Goal: Task Accomplishment & Management: Manage account settings

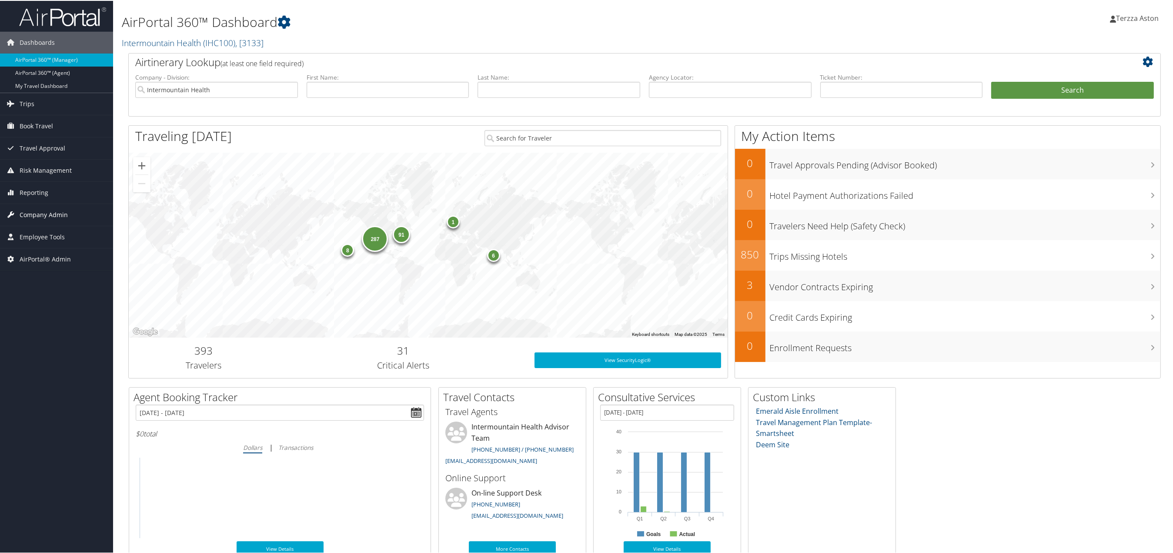
click at [43, 209] on span "Company Admin" at bounding box center [44, 214] width 48 height 22
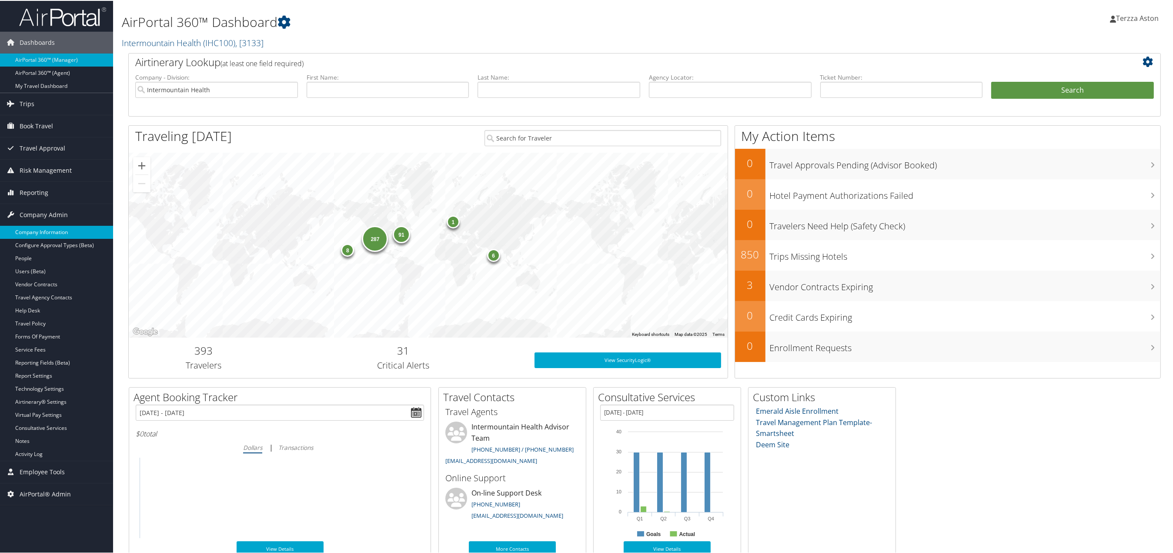
click at [53, 229] on link "Company Information" at bounding box center [56, 231] width 113 height 13
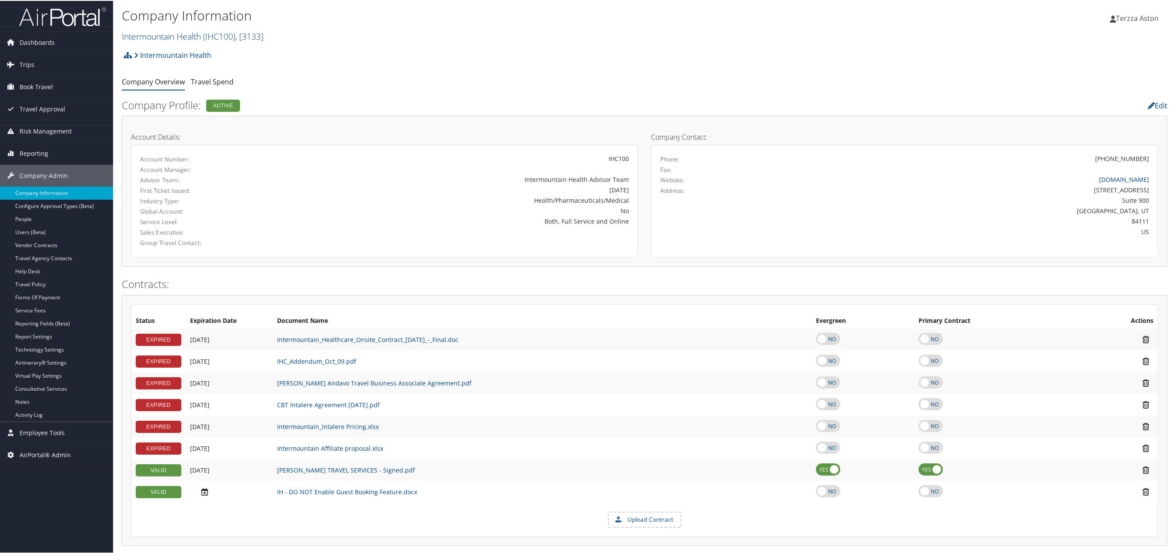
click at [152, 39] on link "Intermountain Health ( IHC100 ) , [ 3133 ]" at bounding box center [193, 36] width 142 height 12
click at [158, 51] on input "search" at bounding box center [179, 51] width 114 height 16
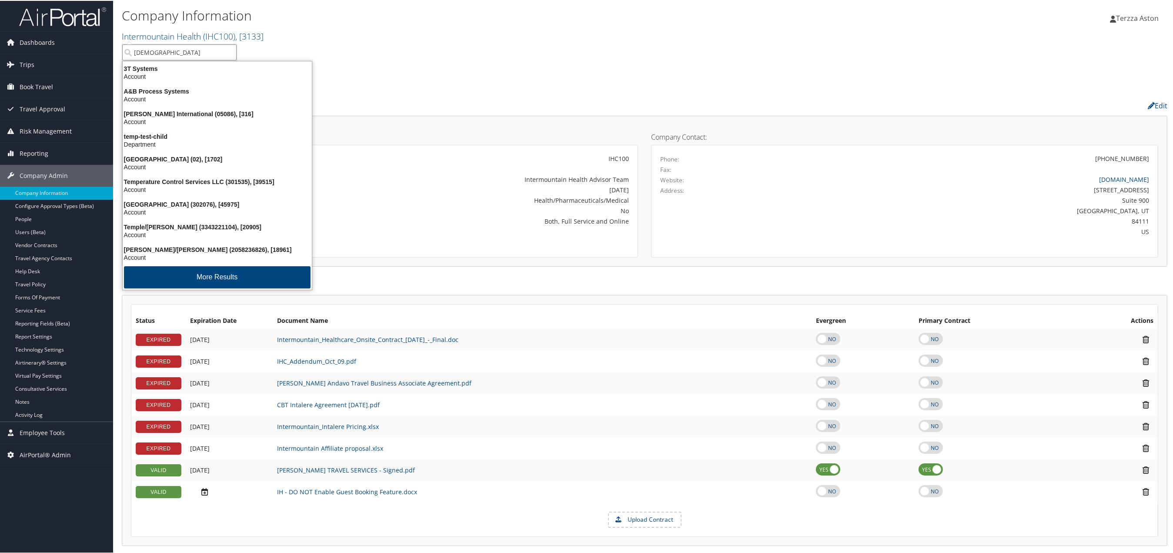
type input "temple"
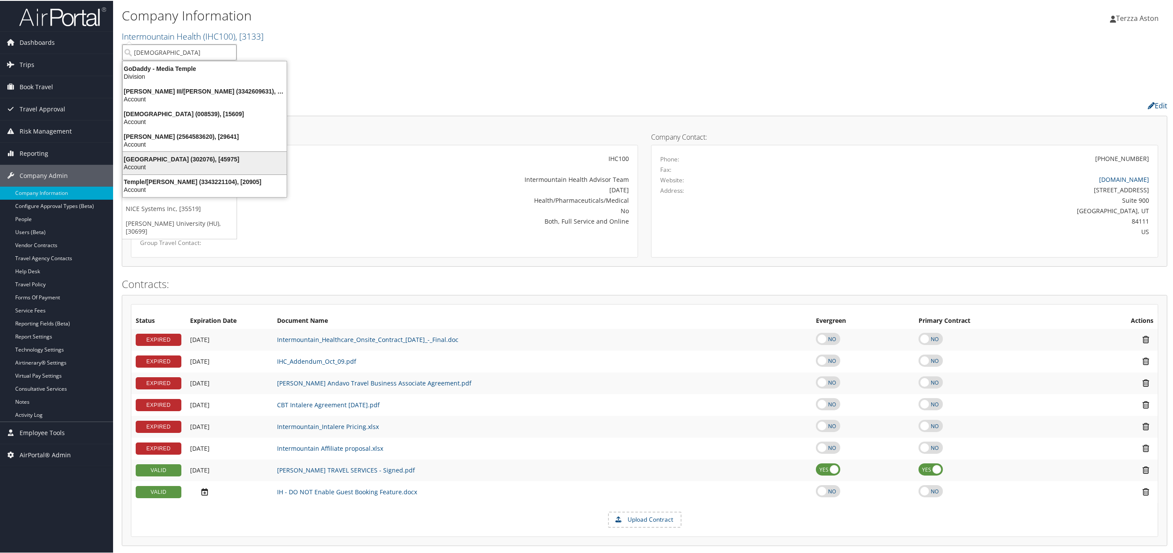
click at [160, 159] on div "Temple University (302076), [45975]" at bounding box center [204, 158] width 174 height 8
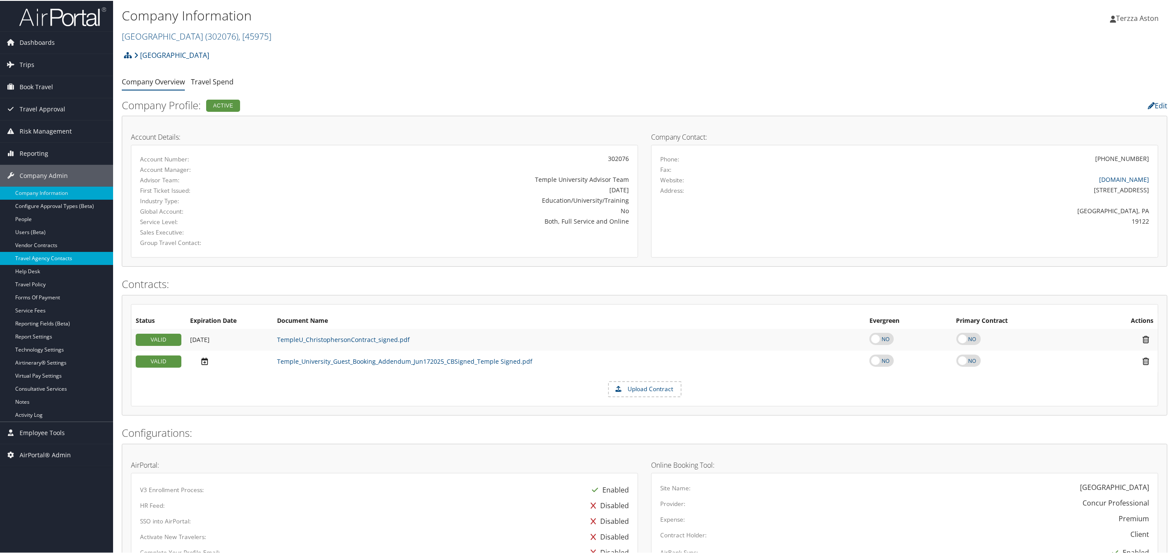
click at [50, 253] on link "Travel Agency Contacts" at bounding box center [56, 257] width 113 height 13
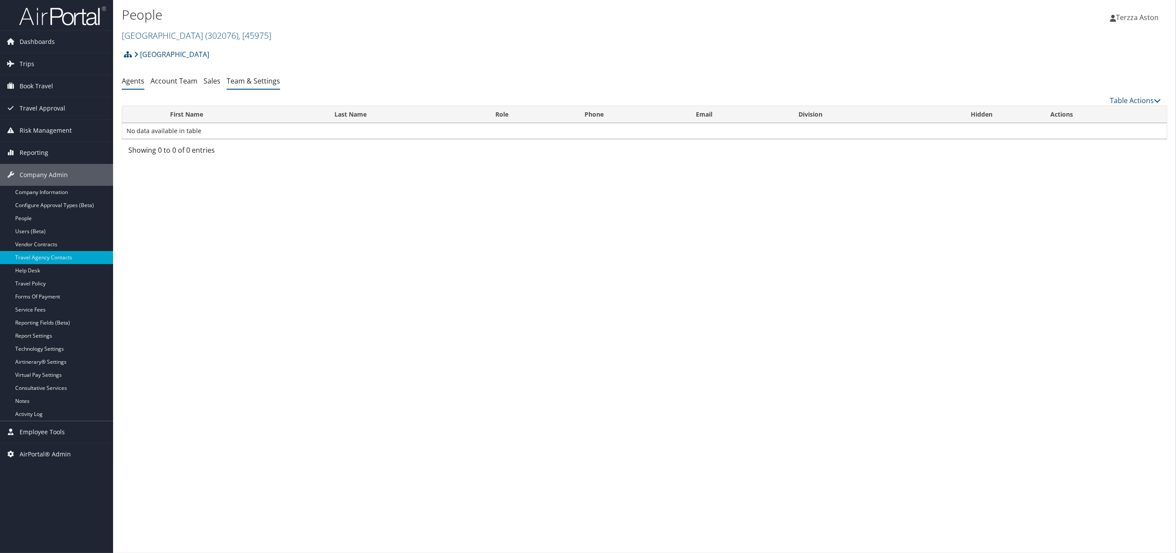
click at [266, 79] on link "Team & Settings" at bounding box center [253, 81] width 53 height 10
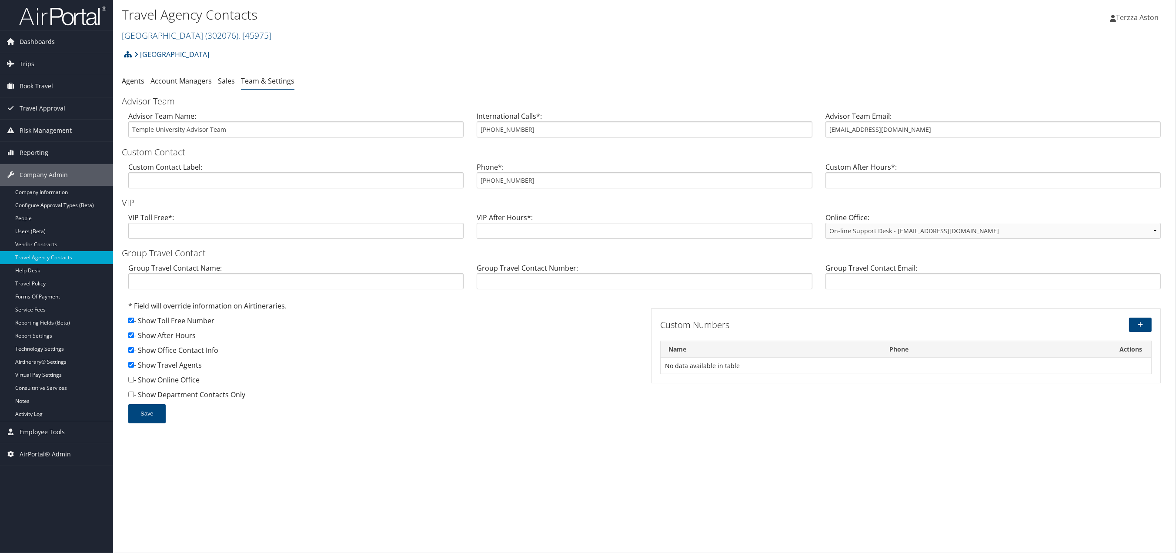
click at [825, 128] on div "Advisor Team Email: templetravel@cbtravel.com" at bounding box center [993, 127] width 348 height 33
drag, startPoint x: 826, startPoint y: 132, endPoint x: 939, endPoint y: 134, distance: 113.1
click at [939, 134] on input "templetravel@cbtravel.com" at bounding box center [993, 129] width 335 height 16
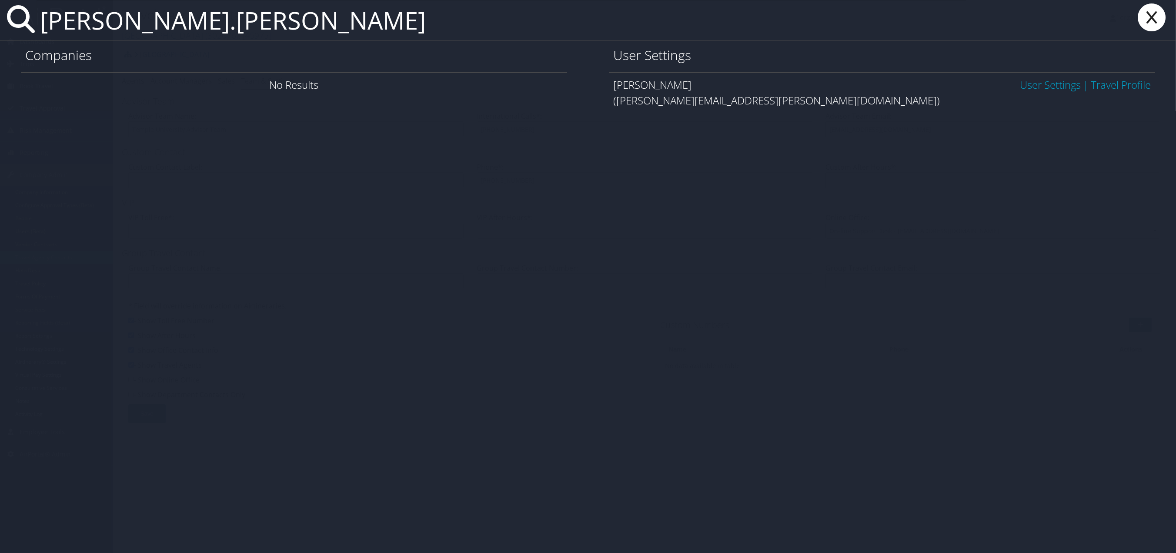
type input "jason.winward"
click at [1058, 82] on link "User Settings" at bounding box center [1050, 84] width 61 height 14
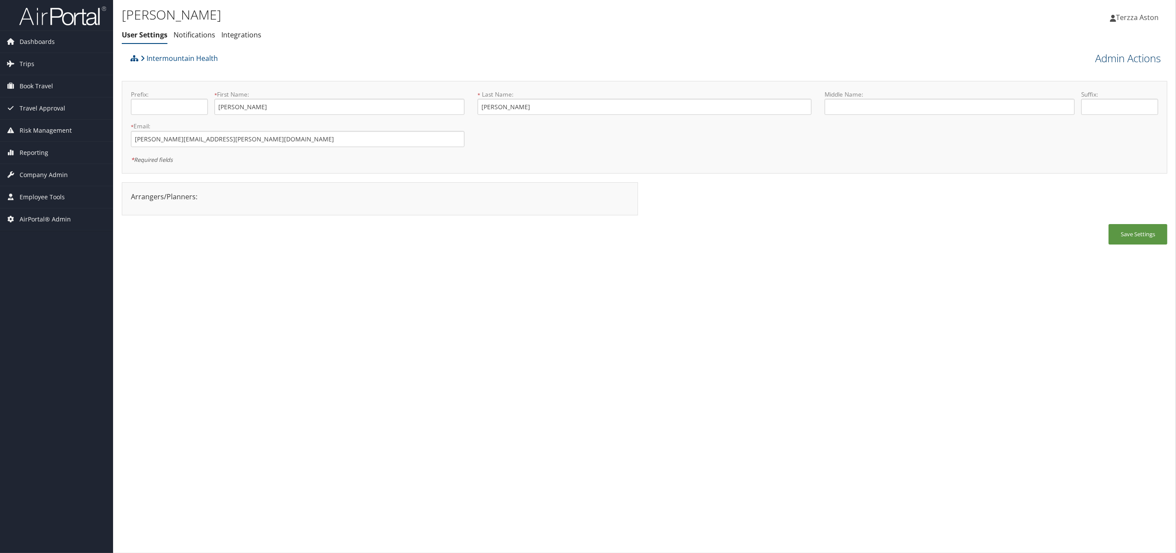
click at [1125, 60] on link "Admin Actions" at bounding box center [1128, 58] width 66 height 15
click at [1098, 102] on link "User Technology Settings" at bounding box center [1103, 104] width 114 height 15
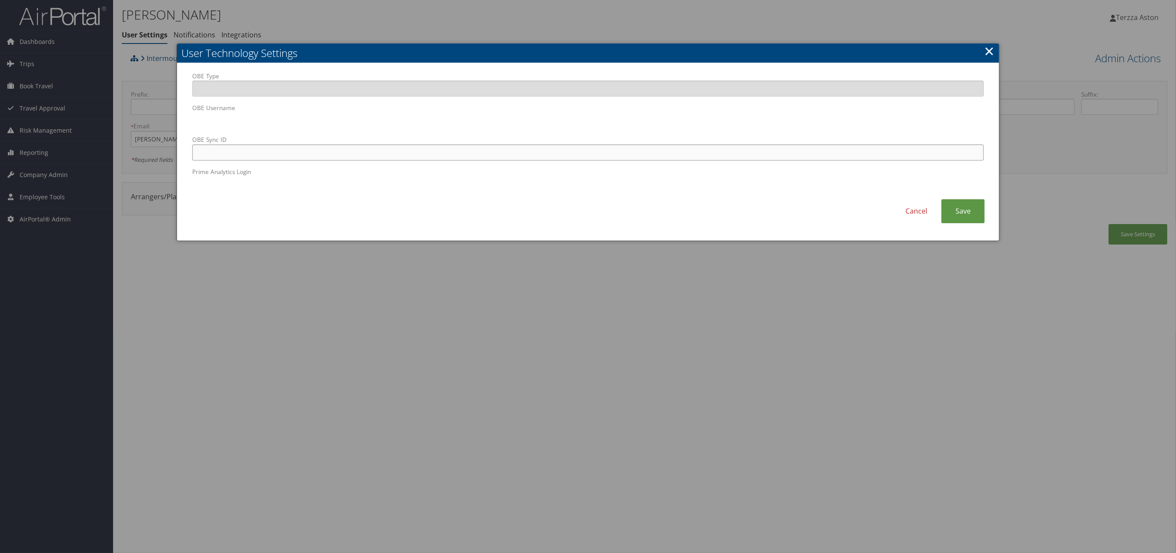
click at [348, 153] on input "OBE Sync ID" at bounding box center [588, 152] width 792 height 16
paste input "[PERSON_NAME][EMAIL_ADDRESS][PERSON_NAME][DOMAIN_NAME]"
type input "jason.winward@imail.org"
click at [962, 214] on link "Save" at bounding box center [962, 211] width 43 height 24
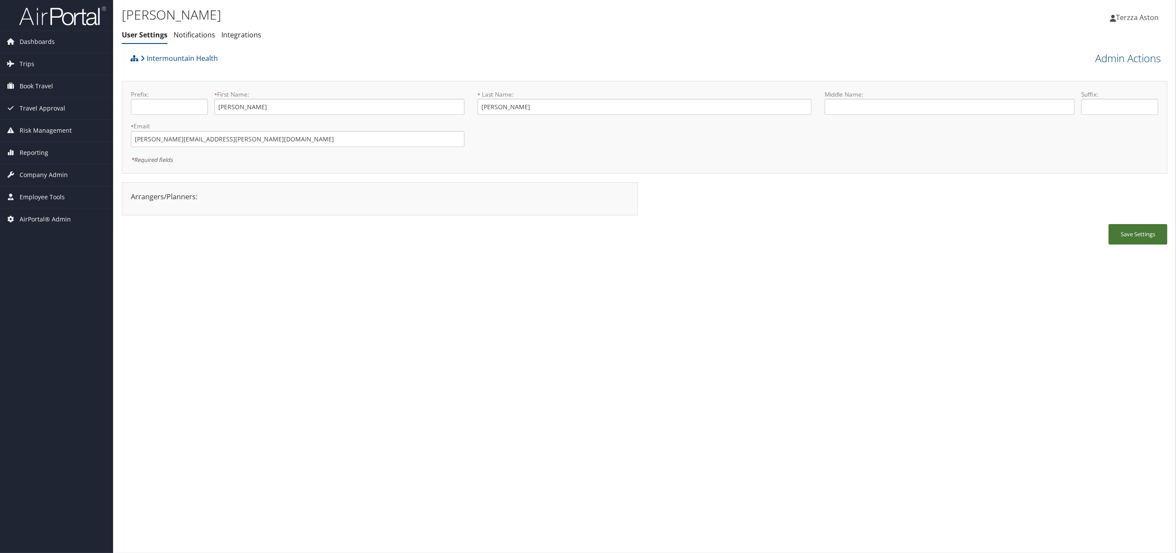
click at [1140, 228] on button "Save Settings" at bounding box center [1138, 234] width 59 height 20
click at [33, 51] on span "Dashboards" at bounding box center [37, 42] width 35 height 22
click at [27, 100] on span "Trips" at bounding box center [27, 103] width 15 height 22
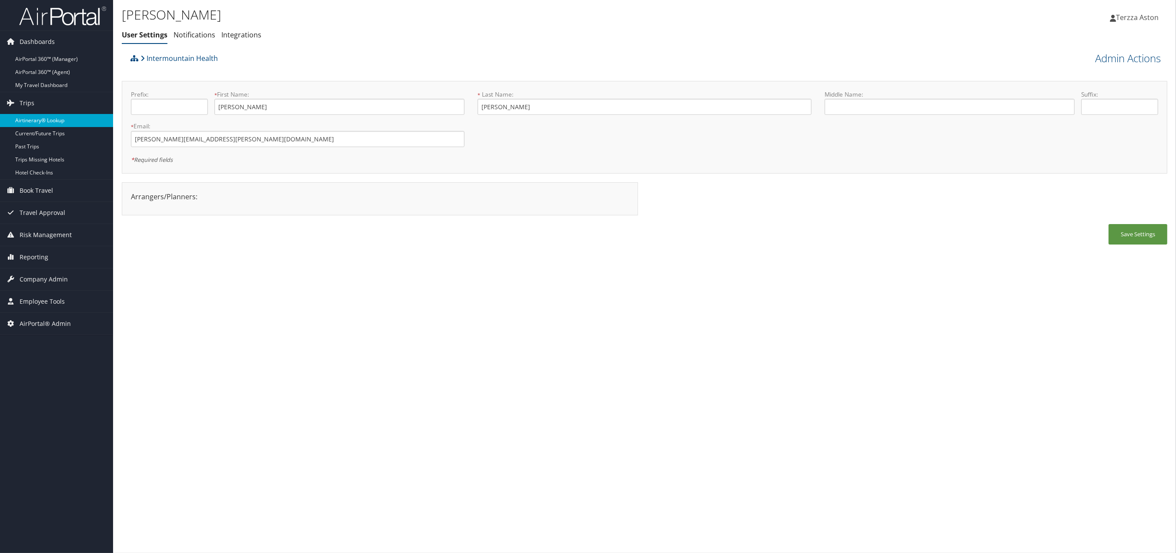
click at [37, 120] on link "Airtinerary® Lookup" at bounding box center [56, 120] width 113 height 13
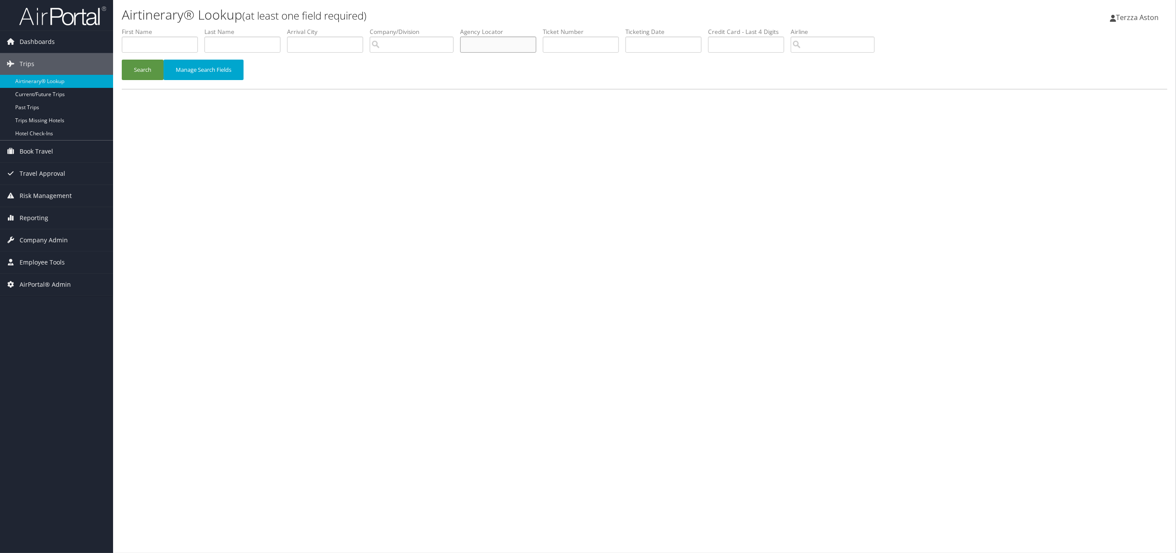
click at [487, 48] on input "text" at bounding box center [498, 45] width 76 height 16
type input "dbdfrk"
click at [122, 60] on button "Search" at bounding box center [143, 70] width 42 height 20
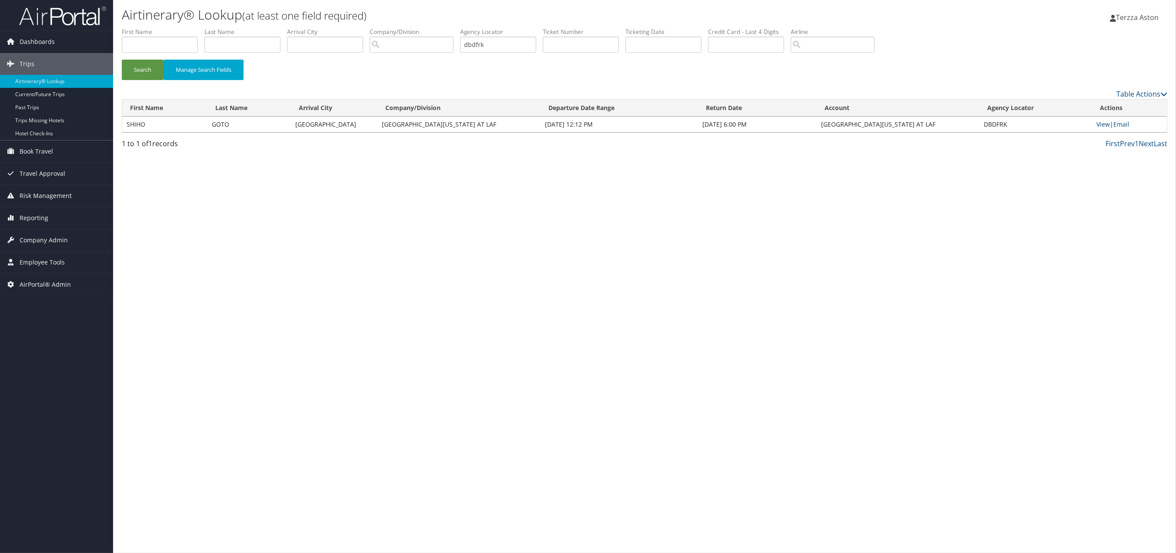
click at [1103, 122] on link "View" at bounding box center [1102, 124] width 13 height 8
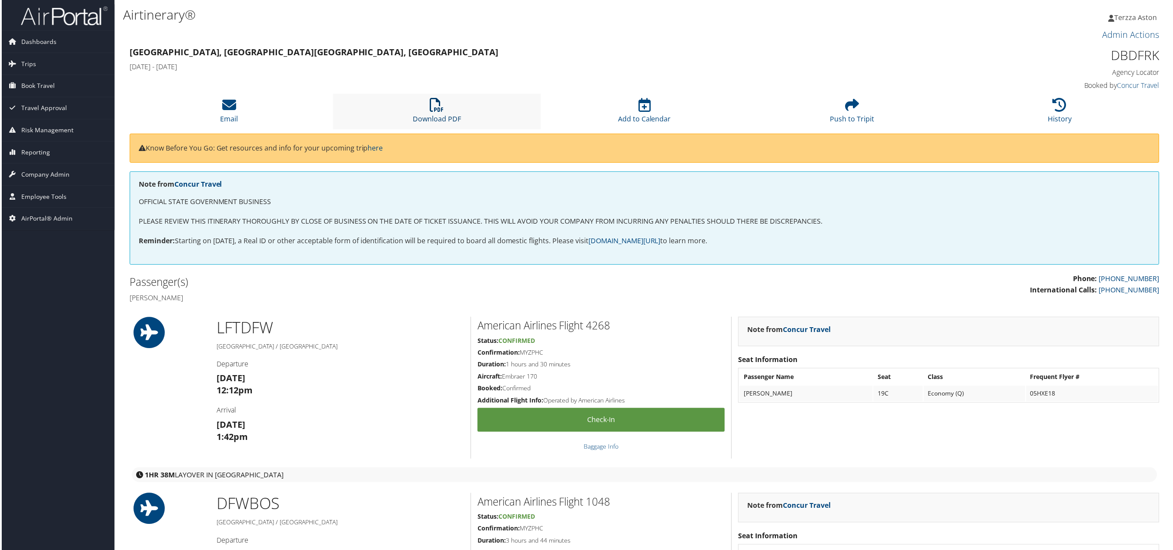
click at [439, 103] on icon at bounding box center [436, 105] width 14 height 14
